Goal: Entertainment & Leisure: Consume media (video, audio)

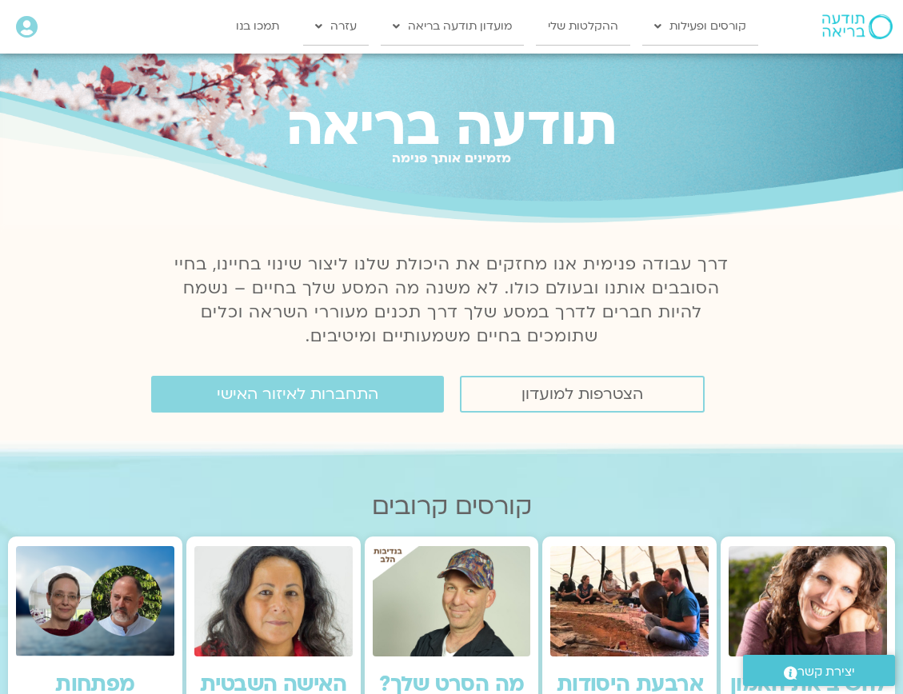
click at [36, 28] on icon at bounding box center [27, 27] width 22 height 22
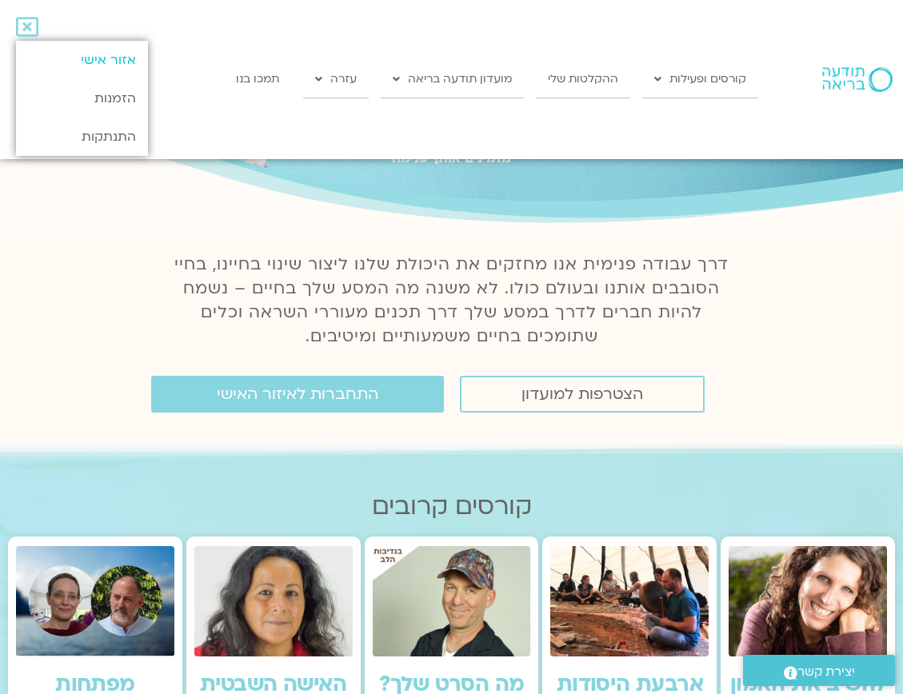
click at [122, 61] on link "אזור אישי" at bounding box center [82, 60] width 132 height 38
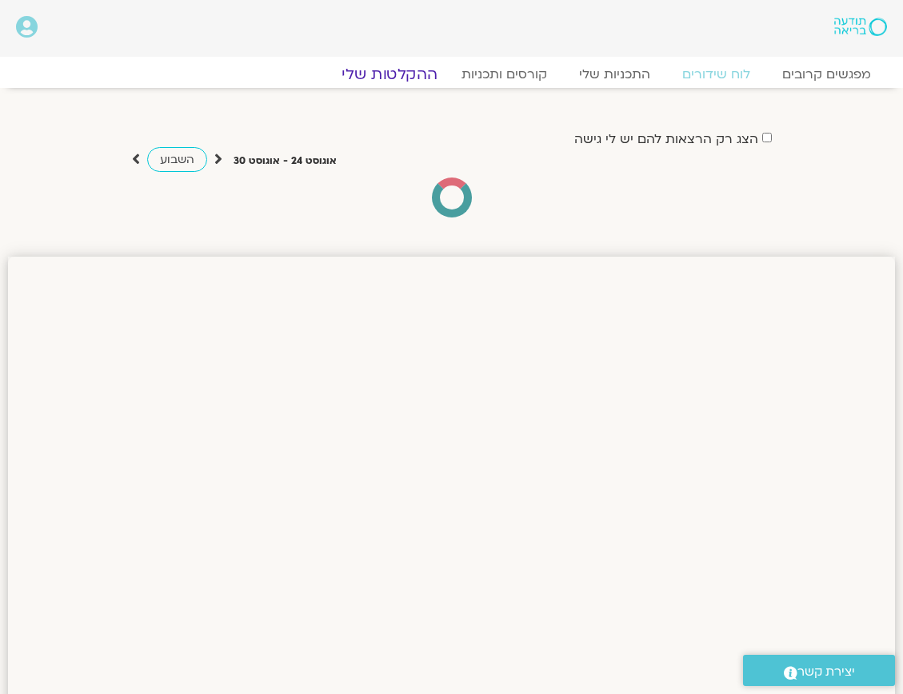
click at [414, 76] on link "ההקלטות שלי" at bounding box center [389, 74] width 134 height 19
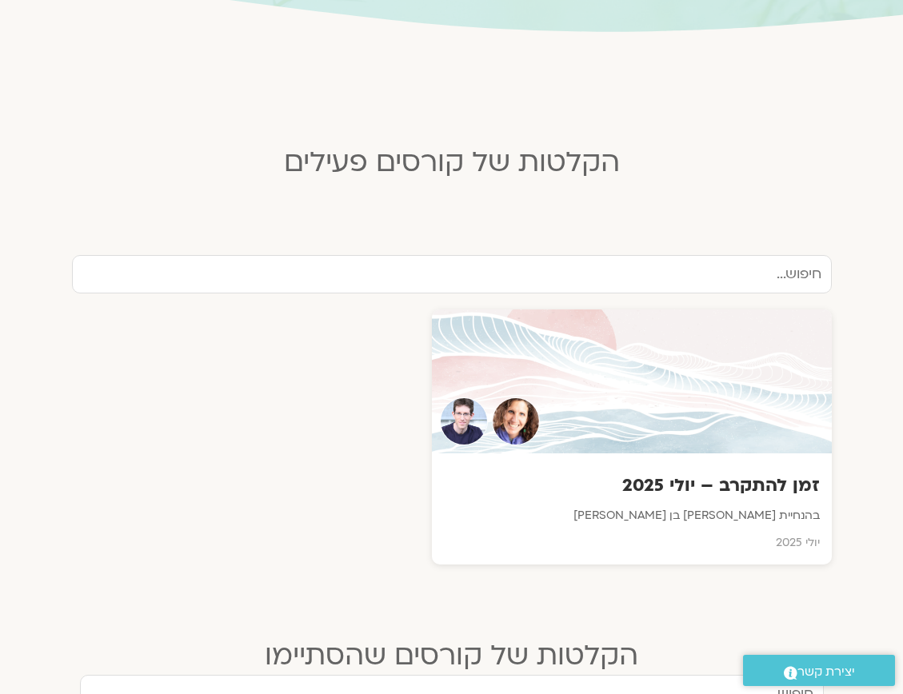
scroll to position [514, 0]
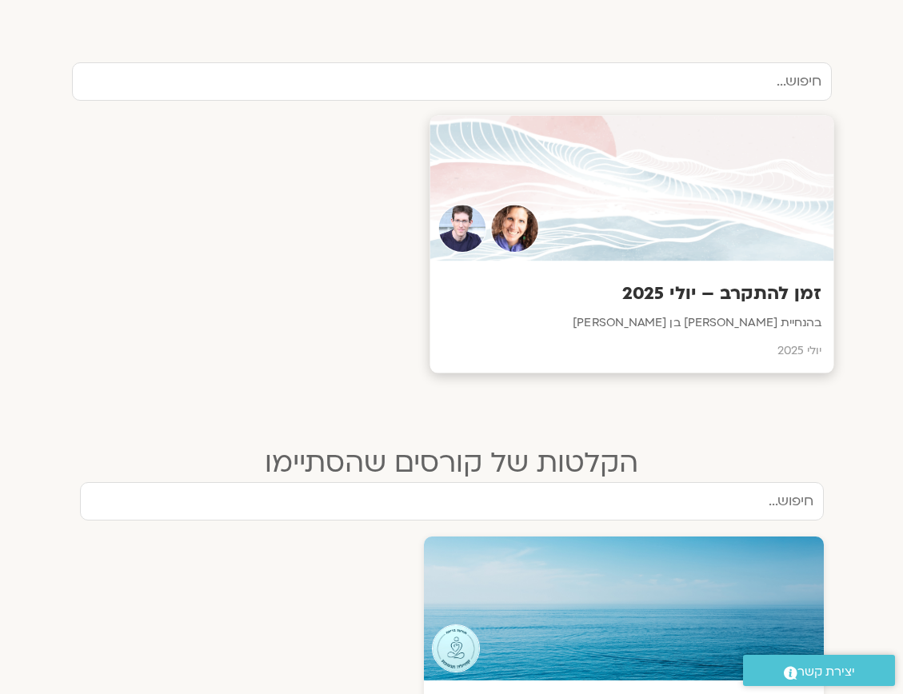
click at [670, 238] on div at bounding box center [632, 189] width 404 height 146
